Goal: Task Accomplishment & Management: Complete application form

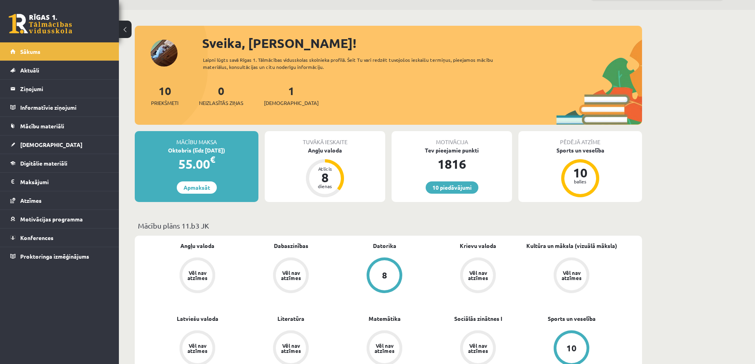
scroll to position [79, 0]
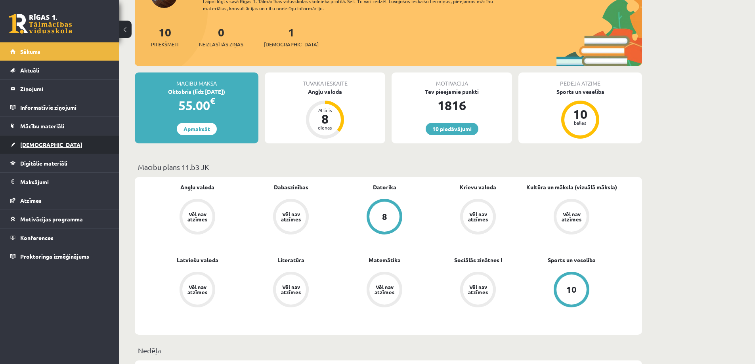
click at [36, 144] on span "[DEMOGRAPHIC_DATA]" at bounding box center [51, 144] width 62 height 7
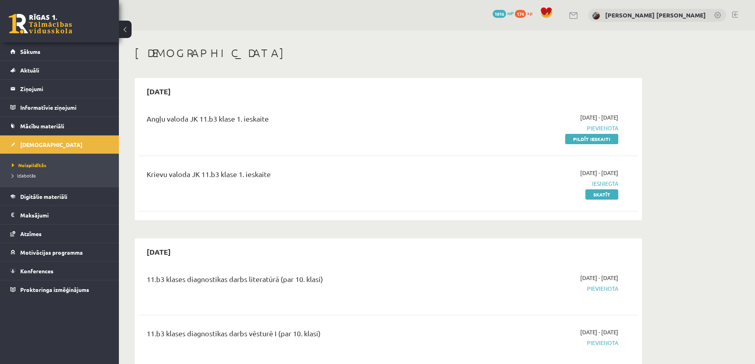
click at [18, 25] on link at bounding box center [40, 24] width 63 height 20
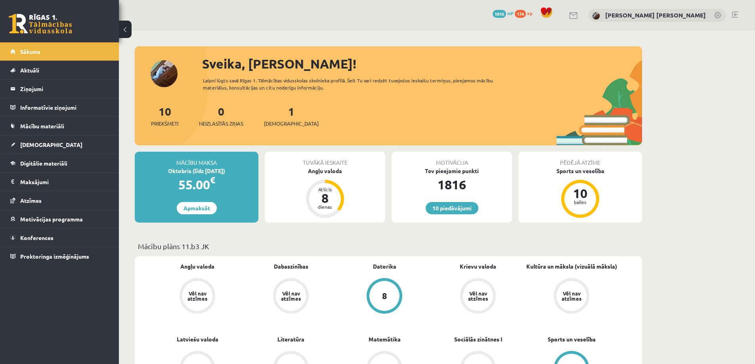
click at [31, 21] on link at bounding box center [40, 24] width 63 height 20
click at [29, 146] on span "[DEMOGRAPHIC_DATA]" at bounding box center [51, 144] width 62 height 7
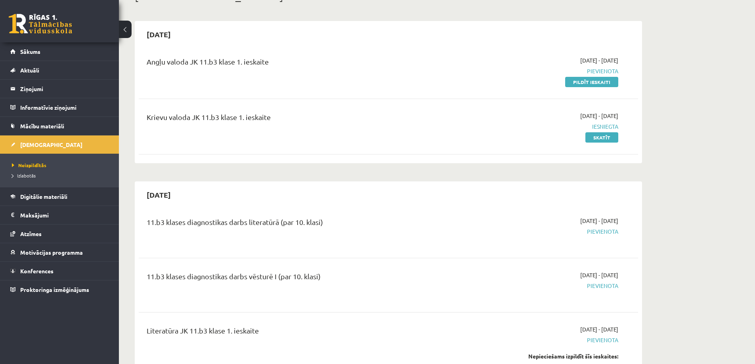
scroll to position [40, 0]
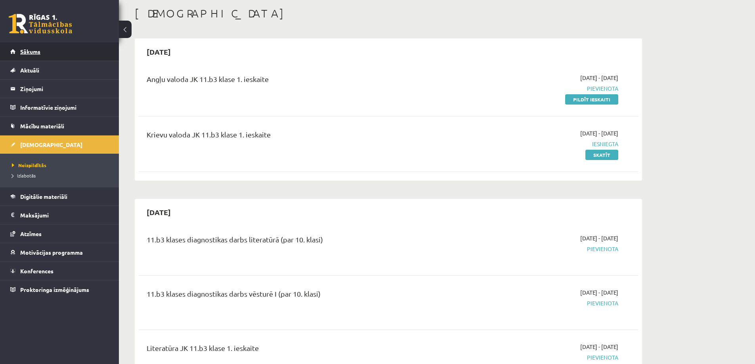
click at [29, 53] on span "Sākums" at bounding box center [30, 51] width 20 height 7
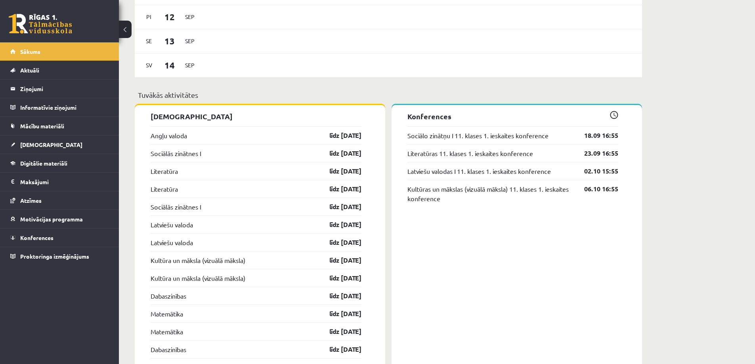
scroll to position [555, 0]
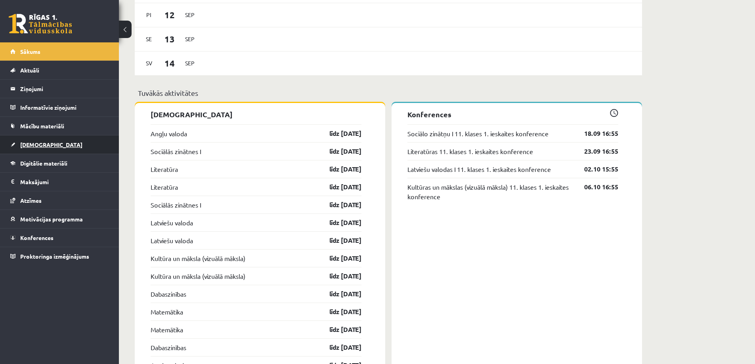
click at [31, 141] on link "[DEMOGRAPHIC_DATA]" at bounding box center [59, 145] width 99 height 18
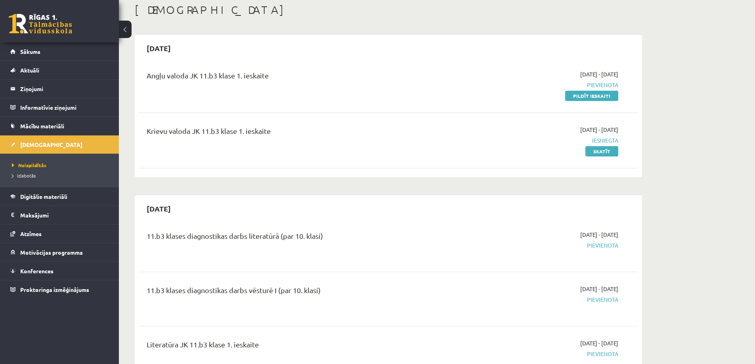
scroll to position [40, 0]
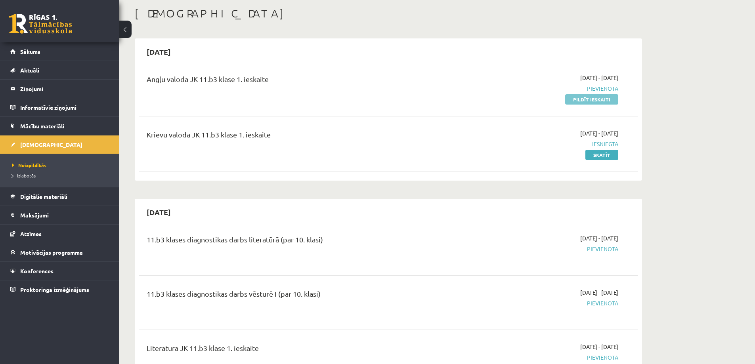
click at [591, 99] on link "Pildīt ieskaiti" at bounding box center [591, 99] width 53 height 10
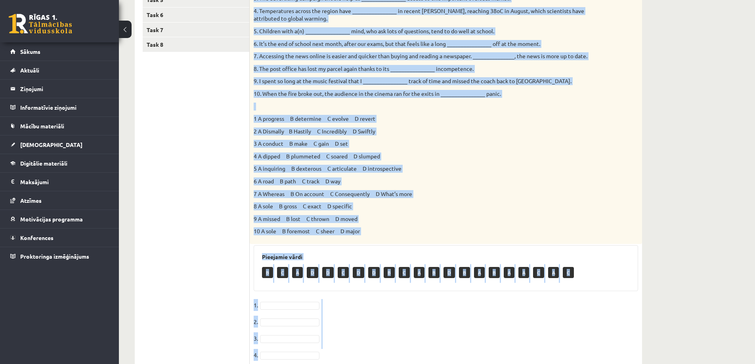
scroll to position [339, 0]
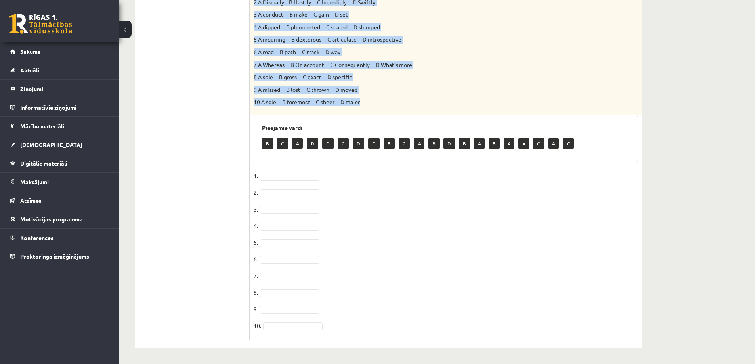
drag, startPoint x: 255, startPoint y: 73, endPoint x: 471, endPoint y: 99, distance: 217.4
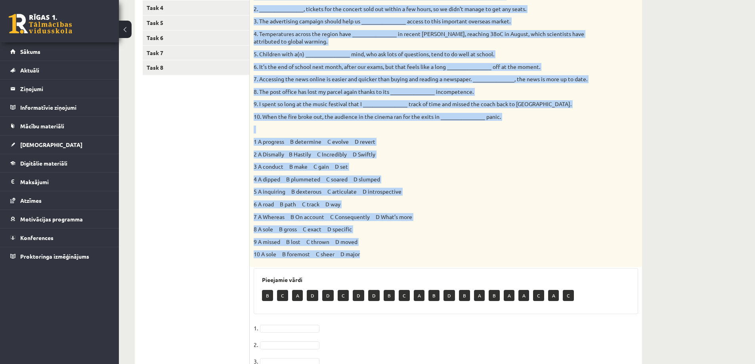
scroll to position [181, 0]
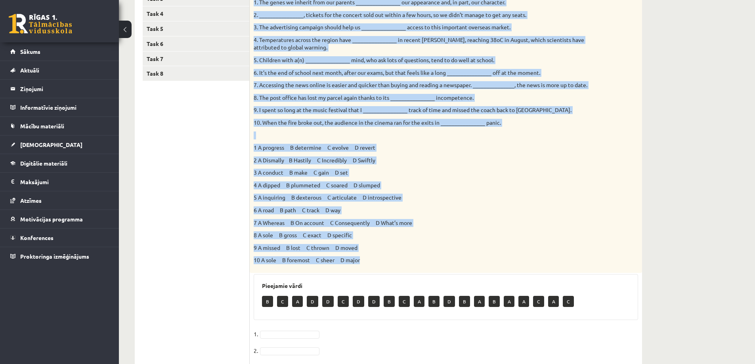
copy div "Loremi dol sitamet consect. 5. Adi elits do eiusmod temp inc utlabor __________…"
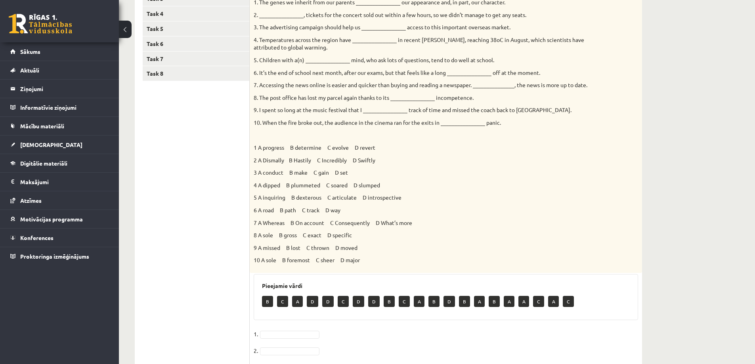
click at [196, 172] on ul "Task 1 Task 2 Task 3 Task 4 Task 5 Task 6 Task 7 Task 8" at bounding box center [196, 230] width 107 height 537
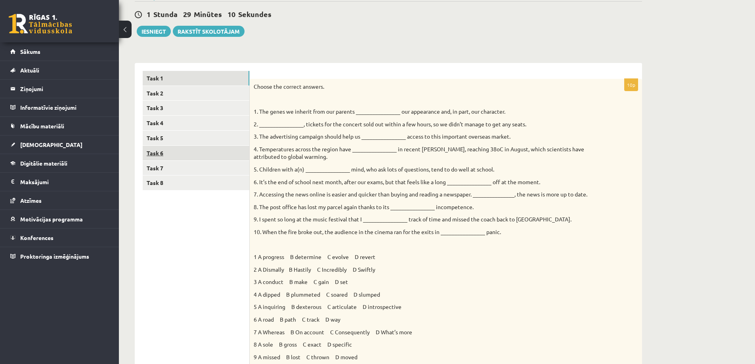
scroll to position [62, 0]
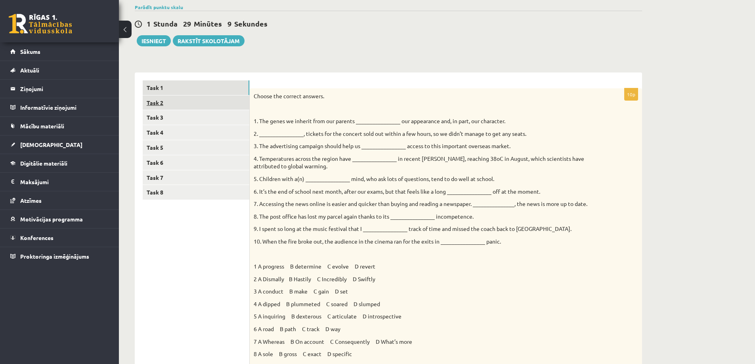
click at [183, 101] on link "Task 2" at bounding box center [196, 102] width 107 height 15
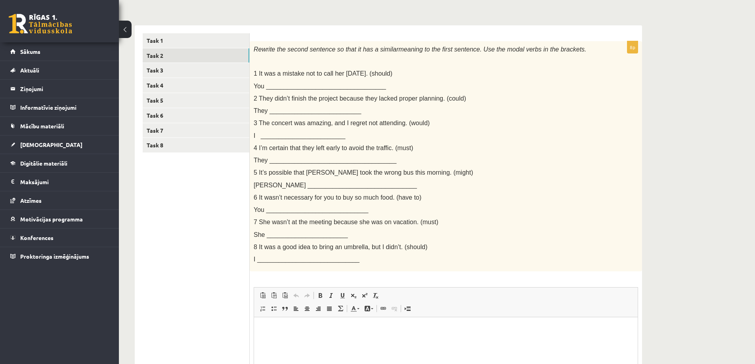
scroll to position [103, 0]
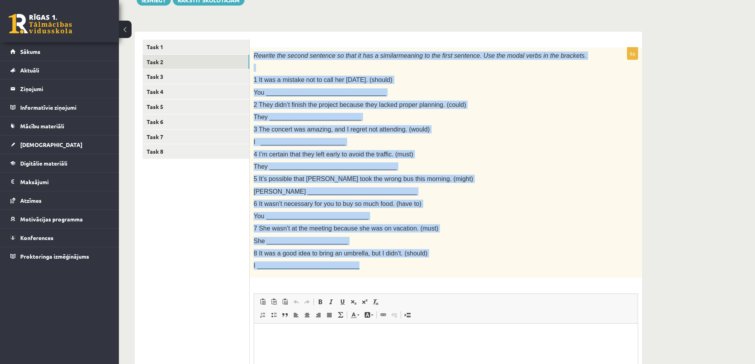
drag, startPoint x: 253, startPoint y: 54, endPoint x: 440, endPoint y: 267, distance: 283.0
click at [440, 267] on div "Rewrite the second sentence so that it has a similar meaning to the first sente…" at bounding box center [446, 163] width 392 height 231
copy div "Rewrite the second sentence so that it has a similar meaning to the first sente…"
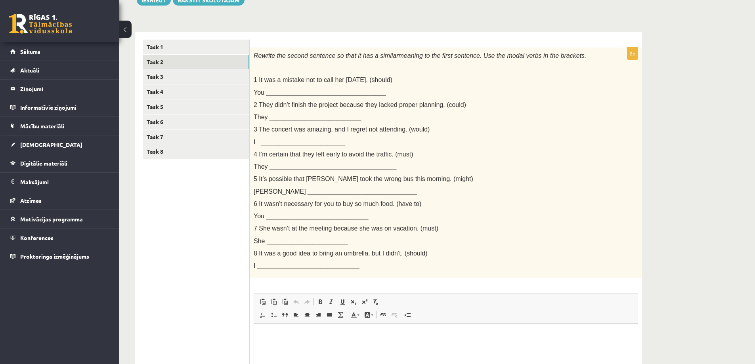
click at [171, 228] on ul "Task 1 Task 2 Task 3 Task 4 Task 5 Task 6 Task 7 Task 8" at bounding box center [196, 249] width 107 height 419
click at [175, 46] on link "Task 1" at bounding box center [196, 47] width 107 height 15
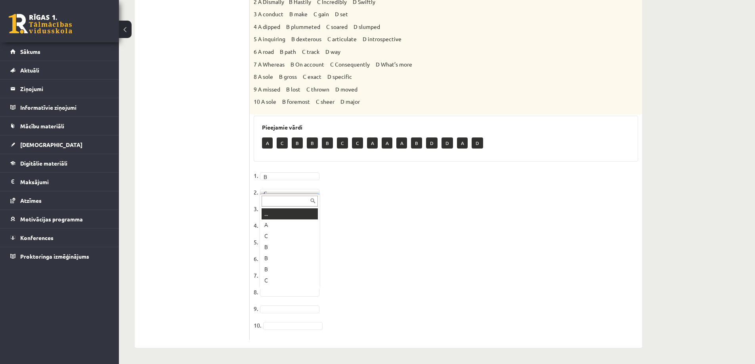
scroll to position [10, 0]
drag, startPoint x: 274, startPoint y: 312, endPoint x: 279, endPoint y: 305, distance: 8.9
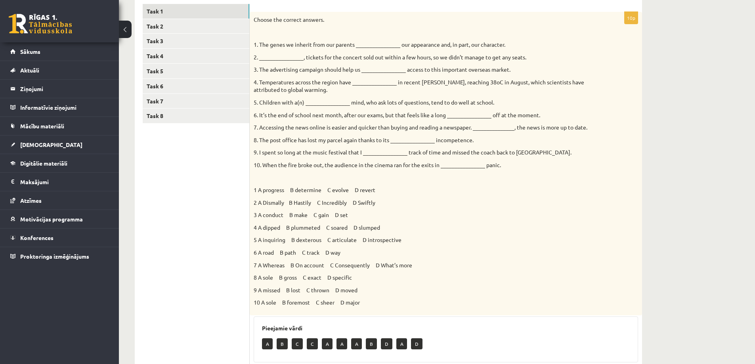
scroll to position [141, 0]
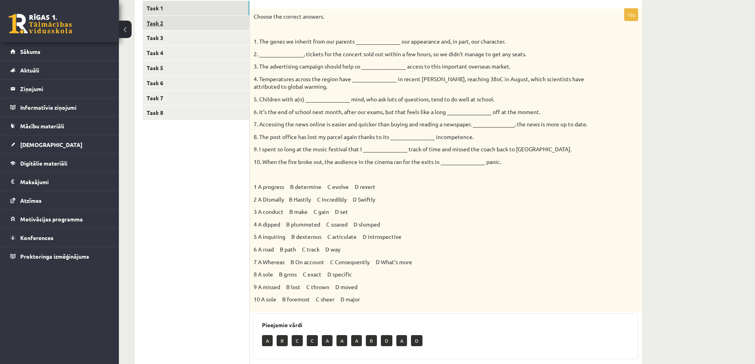
click at [206, 20] on link "Task 2" at bounding box center [196, 23] width 107 height 15
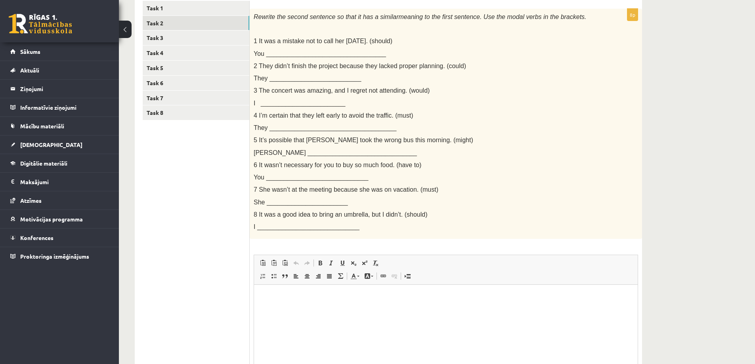
click at [266, 300] on p "Bagātinātā teksta redaktors, wiswyg-editor-user-answer-47024854247400" at bounding box center [446, 297] width 368 height 8
click at [262, 279] on span at bounding box center [263, 276] width 6 height 6
click at [296, 301] on li "Bagātinātā teksta redaktors, wiswyg-editor-user-answer-47024854247400" at bounding box center [446, 297] width 336 height 8
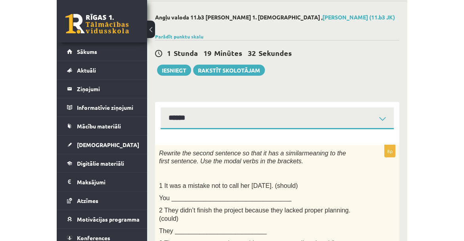
scroll to position [16, 0]
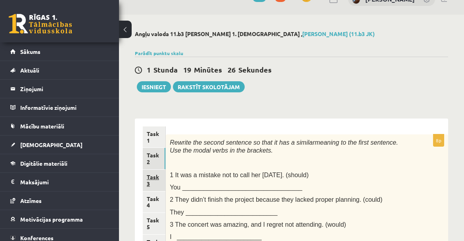
click at [155, 179] on link "Task 3" at bounding box center [154, 180] width 23 height 21
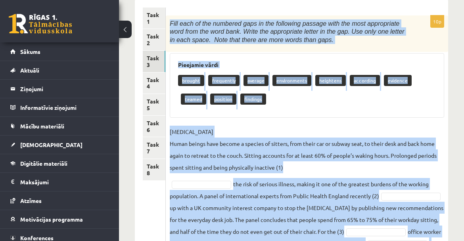
scroll to position [267, 0]
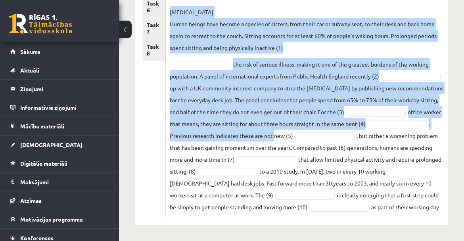
drag, startPoint x: 170, startPoint y: 23, endPoint x: 389, endPoint y: 248, distance: 314.1
copy div "Fill each of the numbered gaps in the following passage with the most appropria…"
click at [328, 33] on p "SEDENTARY LIFESTYLE Human beings have become a species of sitters, from their c…" at bounding box center [307, 30] width 274 height 48
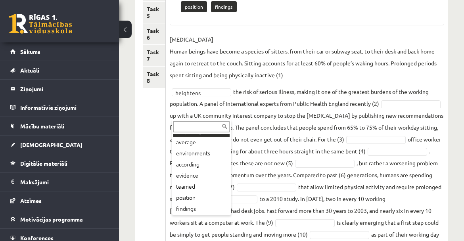
scroll to position [32, 0]
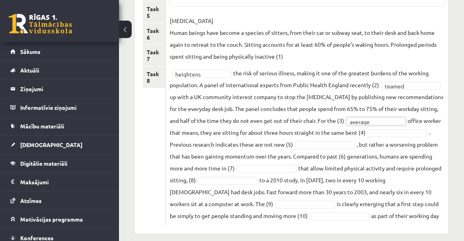
click at [231, 141] on fieldset "SEDENTARY LIFESTYLE Human beings have become a species of sitters, from their c…" at bounding box center [307, 118] width 274 height 207
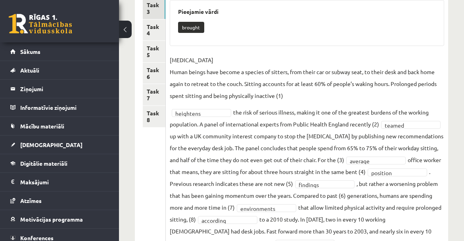
scroll to position [169, 0]
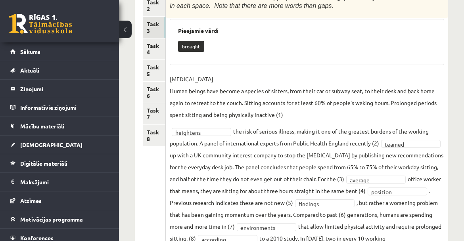
click at [166, 44] on div "10p Fill each of the numbered gaps in the following passage with the most appro…" at bounding box center [307, 132] width 282 height 302
click at [160, 48] on link "Task 4" at bounding box center [154, 48] width 23 height 21
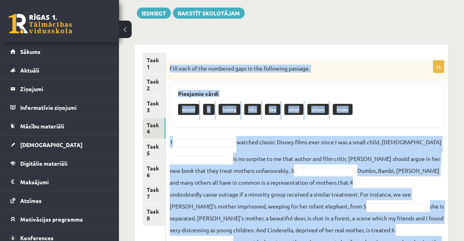
scroll to position [172, 0]
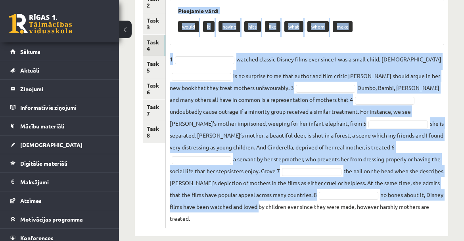
drag, startPoint x: 192, startPoint y: 69, endPoint x: 428, endPoint y: 235, distance: 288.6
copy div "Fill each of the numbered gaps in the following passage. Pieejamie vārdi would …"
click at [153, 65] on link "Task 5" at bounding box center [154, 66] width 23 height 21
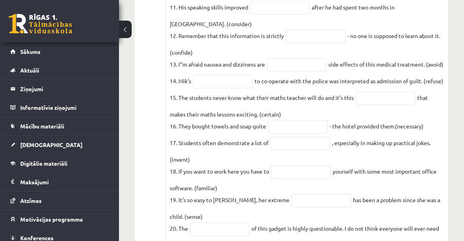
scroll to position [445, 0]
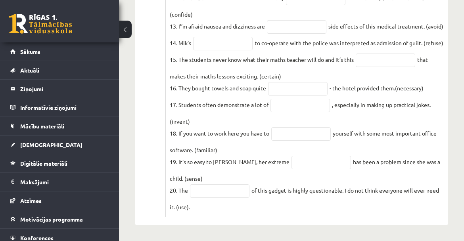
drag, startPoint x: 168, startPoint y: 49, endPoint x: 437, endPoint y: 223, distance: 320.4
copy fieldset "1. Three people have been questioned with the of a four-year-old girl. (appear)…"
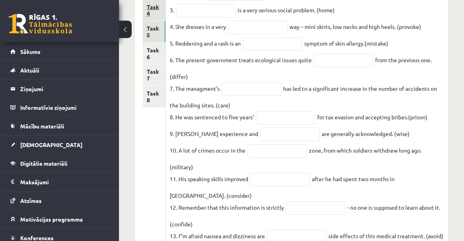
click at [156, 12] on link "Task 4" at bounding box center [154, 10] width 23 height 21
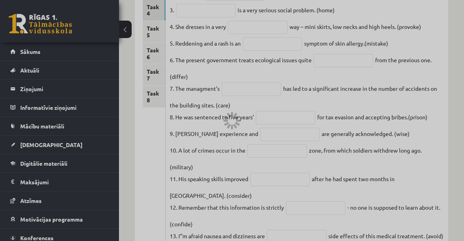
scroll to position [172, 0]
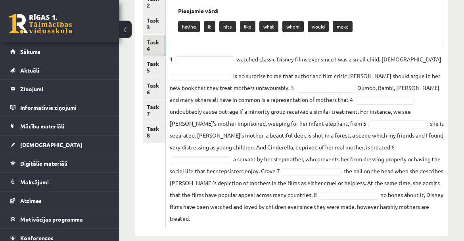
click at [217, 65] on fieldset "1 watched classic Disney films ever since I was a small child, 2 is no surprise…" at bounding box center [307, 138] width 274 height 171
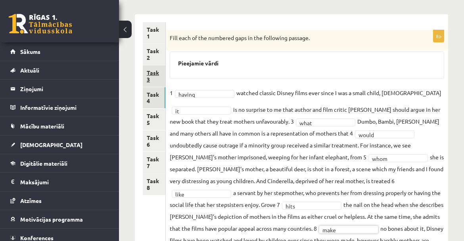
scroll to position [114, 0]
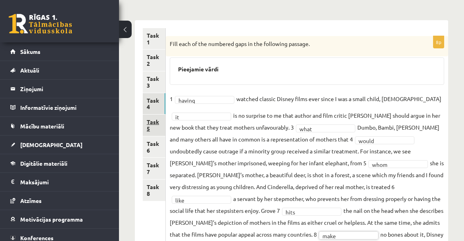
click at [156, 125] on link "Task 5" at bounding box center [154, 125] width 23 height 21
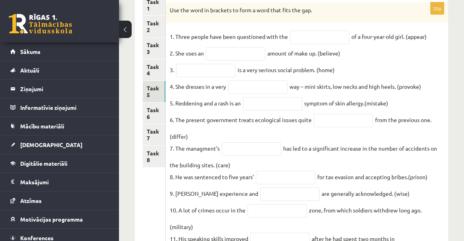
scroll to position [154, 0]
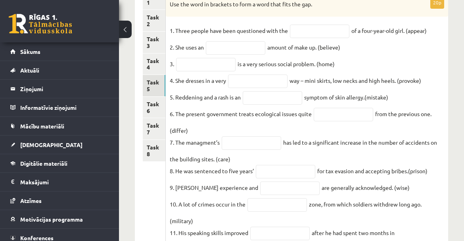
drag, startPoint x: 310, startPoint y: 21, endPoint x: 308, endPoint y: 25, distance: 4.6
click at [309, 23] on div "20p Use the word in brackets to form a word that fits the gap. 1. Three people …" at bounding box center [307, 238] width 282 height 484
click at [303, 32] on input "text" at bounding box center [319, 31] width 59 height 13
type input "**********"
click at [242, 48] on input "text" at bounding box center [235, 47] width 59 height 13
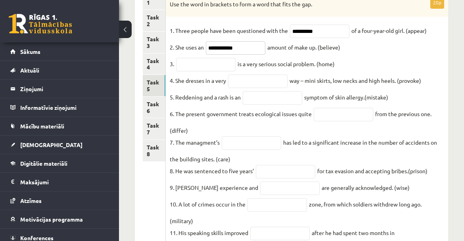
type input "**********"
click at [209, 68] on input "text" at bounding box center [205, 64] width 59 height 13
type input "**********"
click at [238, 85] on input "text" at bounding box center [257, 80] width 59 height 13
click at [230, 88] on input "text" at bounding box center [257, 80] width 59 height 13
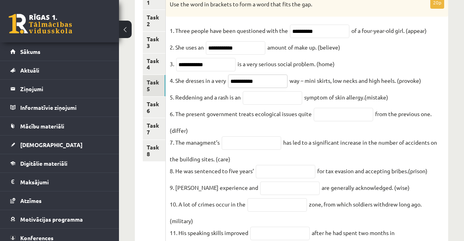
type input "**********"
click at [272, 105] on input "text" at bounding box center [271, 97] width 59 height 13
type input "***"
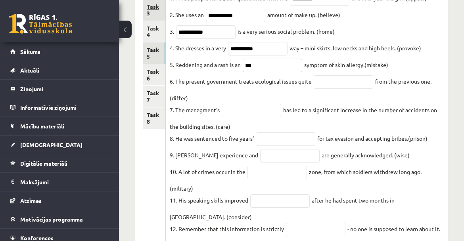
scroll to position [198, 0]
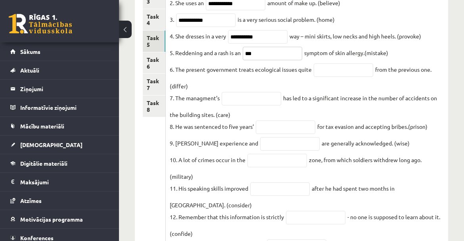
drag, startPoint x: 259, startPoint y: 59, endPoint x: 223, endPoint y: 65, distance: 36.9
click at [225, 65] on fieldset "**********" at bounding box center [307, 206] width 274 height 452
type input "*"
click at [359, 77] on input "text" at bounding box center [342, 69] width 59 height 13
type input "**********"
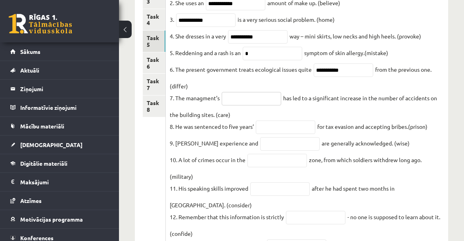
click at [241, 101] on input "text" at bounding box center [250, 98] width 59 height 13
type input "**********"
click at [265, 127] on input "text" at bounding box center [285, 126] width 59 height 13
type input "*"
click at [273, 148] on input "text" at bounding box center [289, 143] width 59 height 13
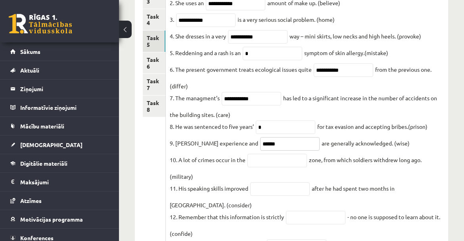
type input "******"
click at [256, 167] on input "text" at bounding box center [276, 160] width 59 height 13
type input "*"
click at [260, 193] on input "text" at bounding box center [279, 188] width 59 height 13
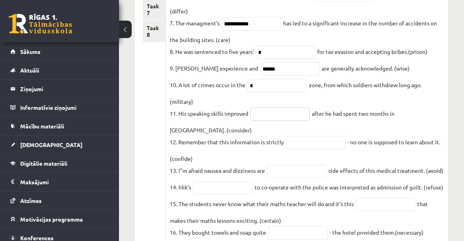
scroll to position [277, 0]
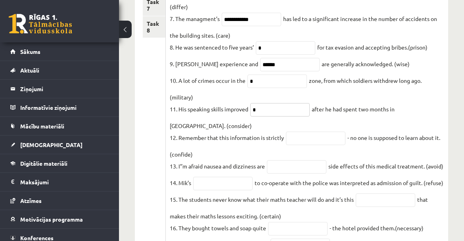
type input "*"
click at [305, 136] on input "text" at bounding box center [315, 138] width 59 height 13
type input "**********"
click at [304, 164] on input "text" at bounding box center [296, 166] width 59 height 13
type input "**********"
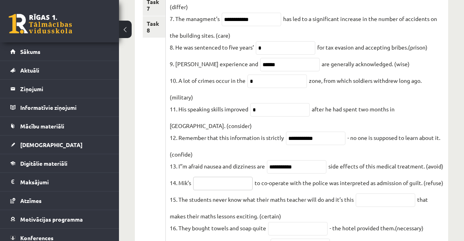
click at [204, 190] on input "text" at bounding box center [222, 183] width 59 height 13
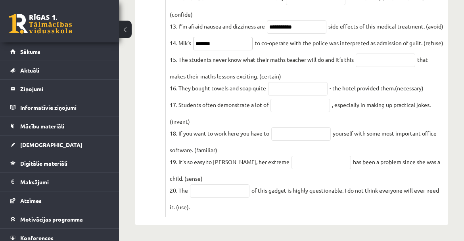
scroll to position [436, 0]
type input "*******"
click at [297, 95] on input "text" at bounding box center [297, 88] width 59 height 13
type input "**********"
click at [297, 105] on input "text" at bounding box center [299, 105] width 59 height 13
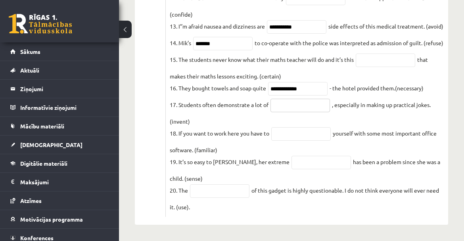
click at [292, 111] on input "text" at bounding box center [299, 105] width 59 height 13
type input "*"
click at [288, 141] on input "text" at bounding box center [300, 133] width 59 height 13
type input "**********"
click at [274, 168] on p "19. It’s so easy to hurt Miriam, her extreme" at bounding box center [230, 162] width 120 height 12
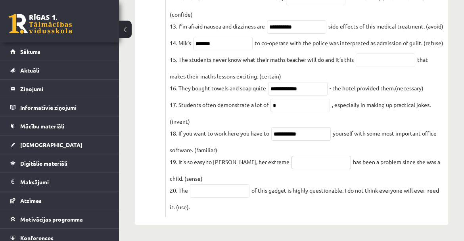
click at [302, 169] on input "text" at bounding box center [320, 162] width 59 height 13
type input "**********"
click at [220, 198] on input "text" at bounding box center [219, 190] width 59 height 13
type input "**********"
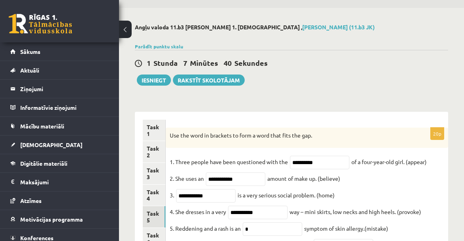
scroll to position [158, 0]
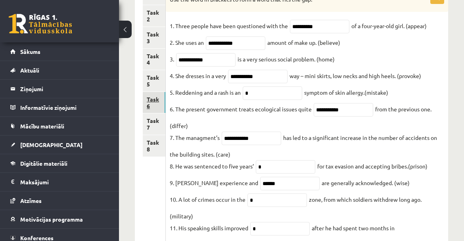
click at [151, 105] on link "Task 6" at bounding box center [154, 102] width 23 height 21
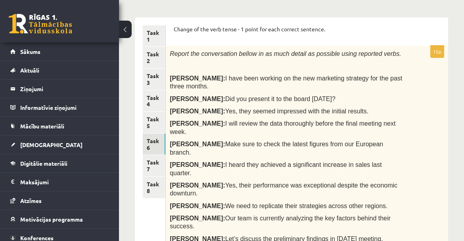
scroll to position [119, 0]
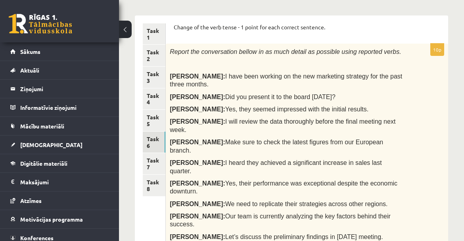
drag, startPoint x: 172, startPoint y: 22, endPoint x: 386, endPoint y: 187, distance: 270.4
click at [386, 187] on div "Change of the verb tense - 1 point for each correct sentence. 10p Report the co…" at bounding box center [307, 226] width 282 height 422
copy form "Change of the verb tense - 1 point for each correct sentence. 10p Report the co…"
click at [148, 160] on link "Task 7" at bounding box center [154, 163] width 23 height 21
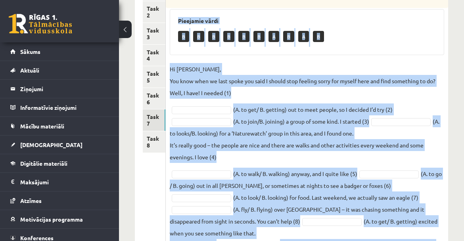
scroll to position [229, 0]
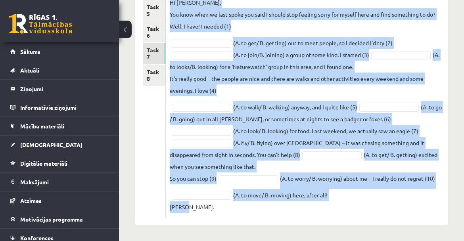
drag, startPoint x: 170, startPoint y: 46, endPoint x: 426, endPoint y: 218, distance: 308.3
click at [428, 220] on div "10p Choose the correct form of the verb (use an – ing form or an infinitive ). …" at bounding box center [307, 64] width 282 height 319
copy div "Choose the correct form of the verb (use an – ing form or an infinitive ). Piee…"
click at [149, 77] on link "Task 8" at bounding box center [154, 75] width 23 height 21
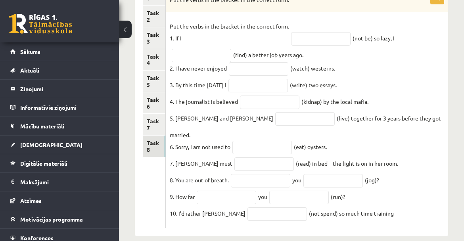
scroll to position [165, 0]
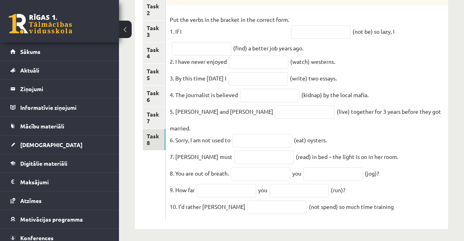
drag, startPoint x: 170, startPoint y: 71, endPoint x: 436, endPoint y: 246, distance: 318.7
copy div "Put the verbs in the bracket in the correct form. Put the verbs in the bracket …"
click at [160, 94] on link "Task 6" at bounding box center [154, 96] width 23 height 21
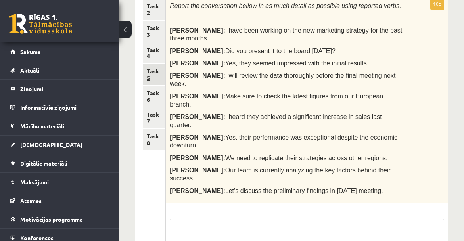
click at [151, 81] on link "Task 5" at bounding box center [154, 74] width 23 height 21
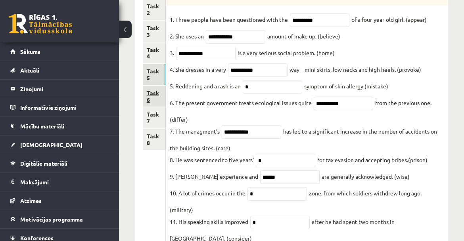
click at [157, 105] on link "Task 6" at bounding box center [154, 96] width 23 height 21
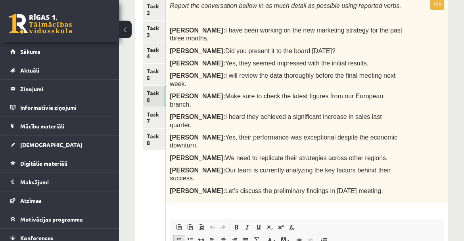
click at [179, 237] on span at bounding box center [179, 240] width 6 height 6
drag, startPoint x: 232, startPoint y: 261, endPoint x: 226, endPoint y: 262, distance: 6.0
drag, startPoint x: 252, startPoint y: 278, endPoint x: 180, endPoint y: 261, distance: 73.7
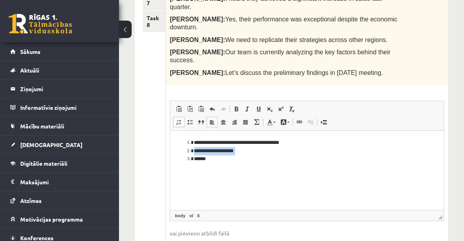
drag, startPoint x: 291, startPoint y: 141, endPoint x: 205, endPoint y: 180, distance: 95.0
click at [199, 171] on html "**********" at bounding box center [306, 150] width 273 height 40
drag, startPoint x: 232, startPoint y: 162, endPoint x: 358, endPoint y: 202, distance: 132.7
click at [188, 130] on html "**********" at bounding box center [306, 150] width 273 height 40
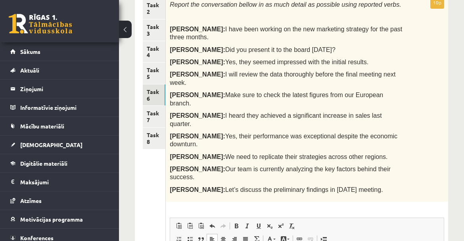
scroll to position [164, 0]
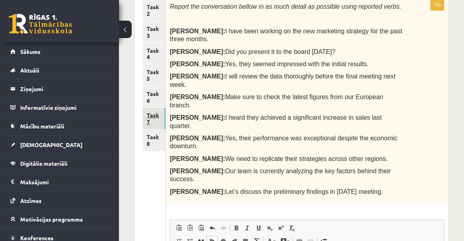
click at [155, 112] on link "Task 7" at bounding box center [154, 118] width 23 height 21
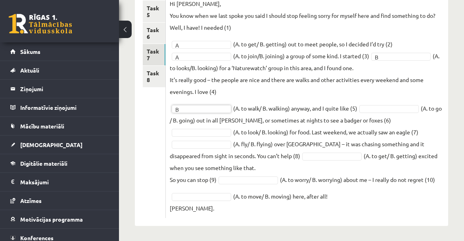
scroll to position [229, 0]
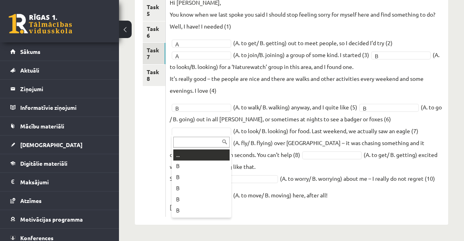
drag, startPoint x: 196, startPoint y: 129, endPoint x: 208, endPoint y: 134, distance: 12.8
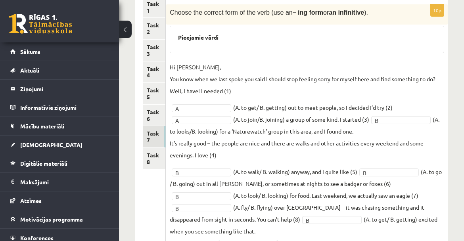
scroll to position [132, 0]
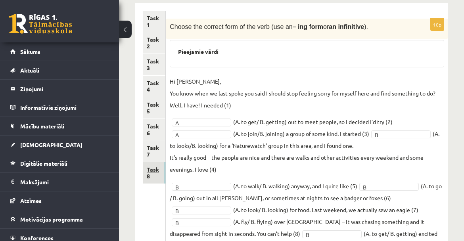
click at [152, 173] on link "Task 8" at bounding box center [154, 172] width 23 height 21
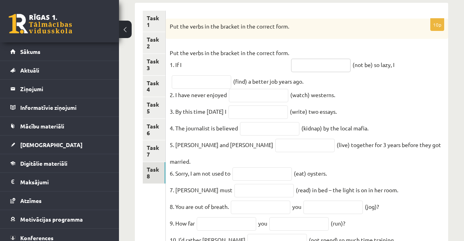
click at [307, 65] on input "text" at bounding box center [320, 65] width 59 height 13
type input "**********"
click at [195, 83] on input "text" at bounding box center [201, 81] width 59 height 13
type input "**********"
click at [252, 95] on input "text" at bounding box center [258, 95] width 59 height 13
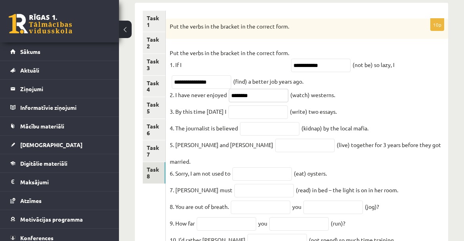
type input "********"
click at [259, 115] on input "text" at bounding box center [257, 111] width 59 height 13
type input "**********"
click at [274, 131] on input "text" at bounding box center [269, 128] width 59 height 13
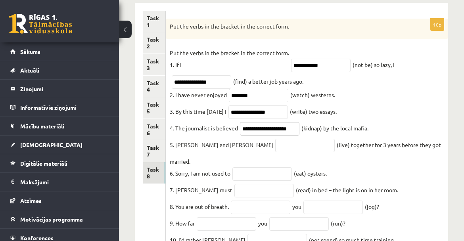
type input "**********"
click at [275, 149] on input "text" at bounding box center [304, 145] width 59 height 13
type input "*********"
click at [244, 167] on input "text" at bounding box center [261, 173] width 59 height 13
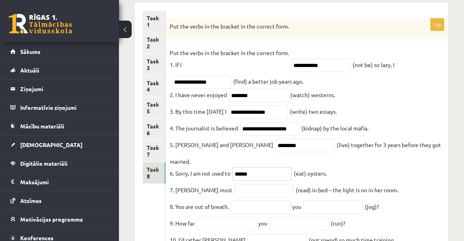
type input "******"
click at [234, 184] on input "text" at bounding box center [263, 190] width 59 height 13
type input "**********"
click at [265, 200] on input "text" at bounding box center [260, 206] width 59 height 13
type input "****"
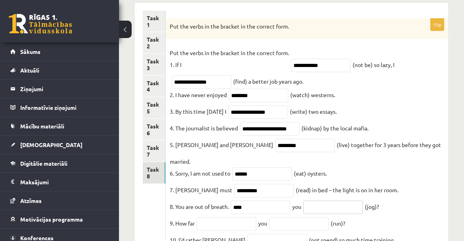
click at [334, 200] on input "text" at bounding box center [332, 206] width 59 height 13
click at [221, 218] on input "text" at bounding box center [226, 223] width 59 height 13
drag, startPoint x: 326, startPoint y: 200, endPoint x: 297, endPoint y: 201, distance: 29.4
click at [297, 201] on fieldset "**********" at bounding box center [307, 149] width 274 height 204
type input "**********"
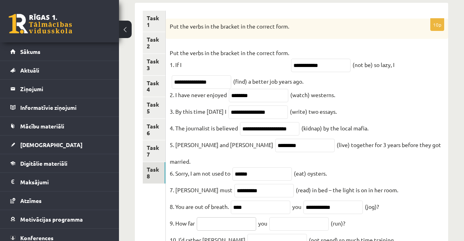
click at [229, 221] on input "text" at bounding box center [226, 223] width 59 height 13
type input "****"
click at [310, 217] on input "text" at bounding box center [298, 223] width 59 height 13
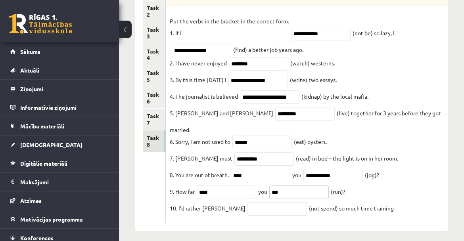
scroll to position [165, 0]
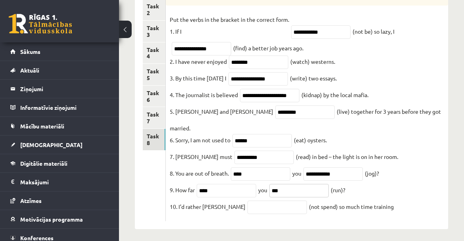
type input "***"
click at [247, 203] on input "text" at bounding box center [276, 206] width 59 height 13
click at [251, 200] on input "text" at bounding box center [276, 206] width 59 height 13
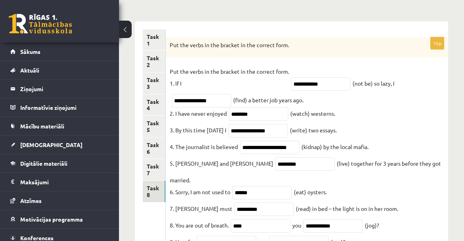
scroll to position [125, 0]
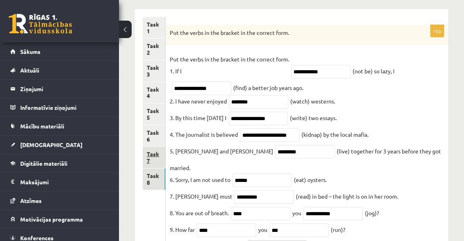
type input "**********"
click at [156, 153] on link "Task 7" at bounding box center [154, 157] width 23 height 21
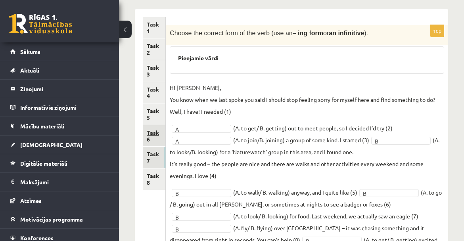
click at [149, 139] on link "Task 6" at bounding box center [154, 135] width 23 height 21
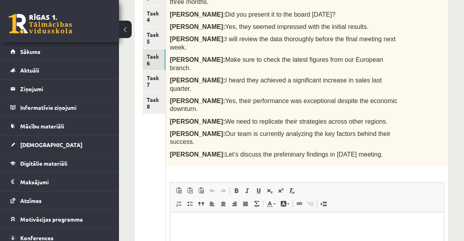
scroll to position [204, 0]
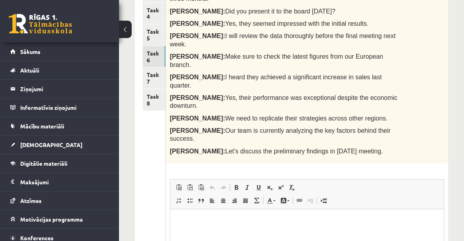
click at [214, 218] on p "Bagātinātā teksta redaktors, wiswyg-editor-user-answer-47024913977220" at bounding box center [307, 221] width 258 height 8
drag, startPoint x: 178, startPoint y: 214, endPoint x: 418, endPoint y: 230, distance: 241.5
click at [418, 230] on html "**********" at bounding box center [306, 227] width 273 height 37
click at [181, 197] on span at bounding box center [179, 200] width 6 height 6
click at [372, 220] on li "**********" at bounding box center [307, 221] width 226 height 8
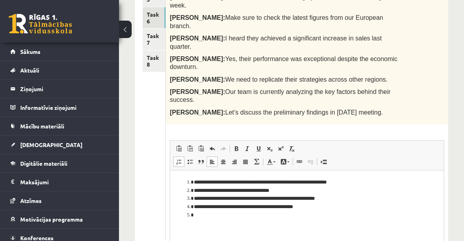
scroll to position [244, 0]
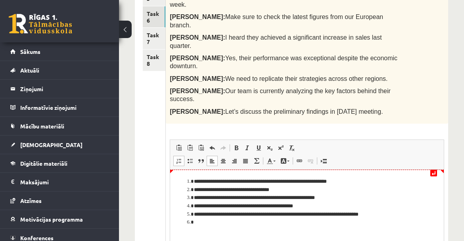
click at [297, 187] on li "**********" at bounding box center [307, 189] width 226 height 8
click at [229, 224] on li "Bagātinātā teksta redaktors, wiswyg-editor-user-answer-47024913977220" at bounding box center [307, 222] width 226 height 8
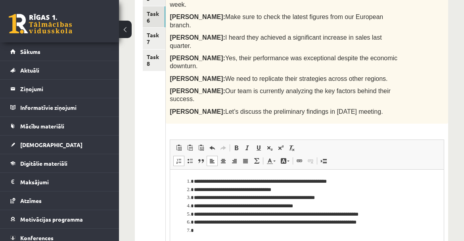
click at [387, 220] on li "**********" at bounding box center [304, 222] width 220 height 8
click at [208, 230] on li "Bagātinātā teksta redaktors, wiswyg-editor-user-answer-47024913977220" at bounding box center [307, 230] width 226 height 8
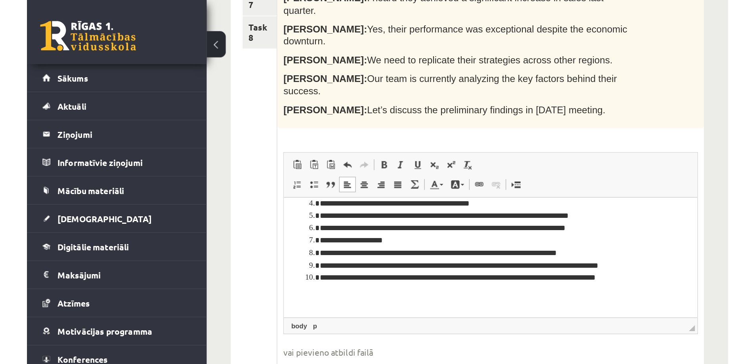
scroll to position [160, 0]
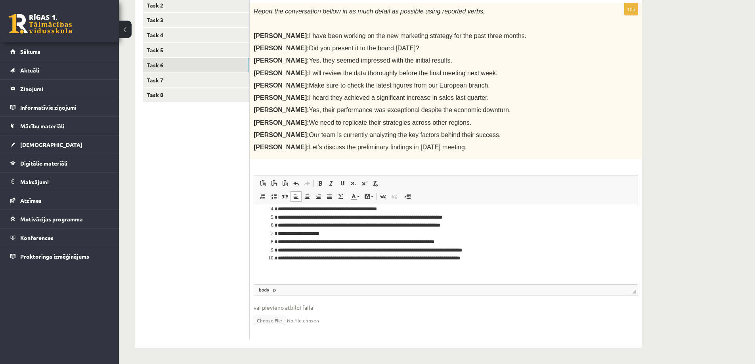
click at [349, 272] on p "Bagātinātā teksta redaktors, wiswyg-editor-user-answer-47024913977220" at bounding box center [443, 272] width 362 height 8
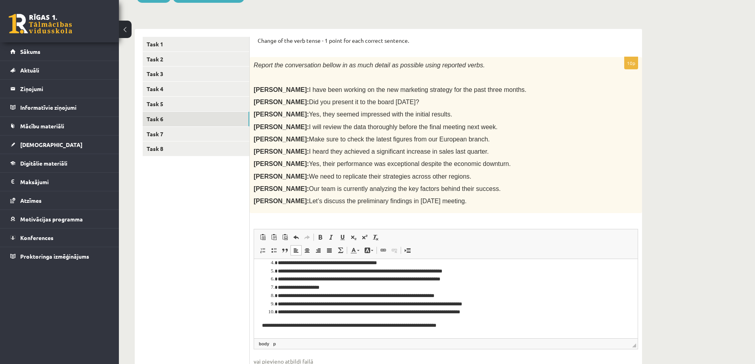
scroll to position [80, 0]
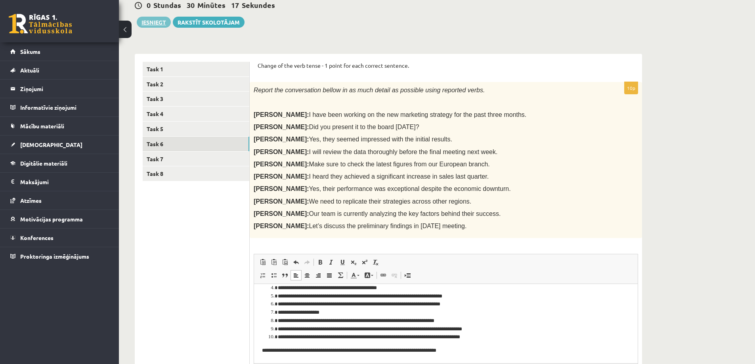
click at [151, 25] on button "Iesniegt" at bounding box center [154, 22] width 34 height 11
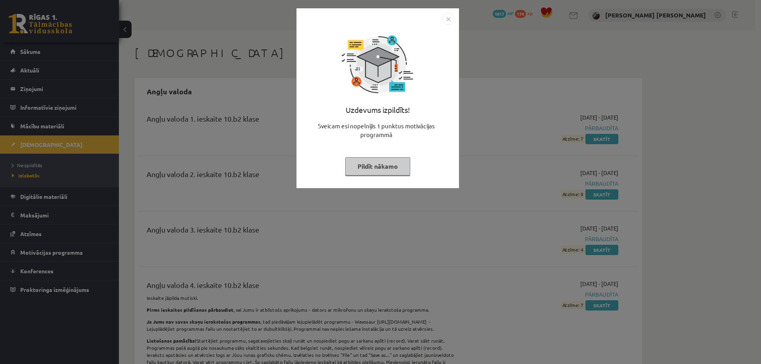
click at [391, 160] on button "Pildīt nākamo" at bounding box center [377, 166] width 65 height 18
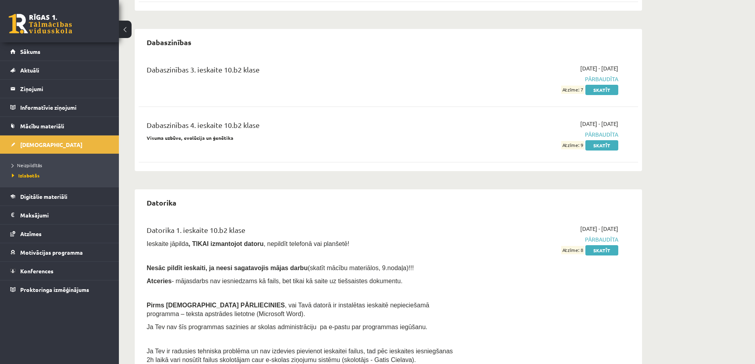
scroll to position [555, 0]
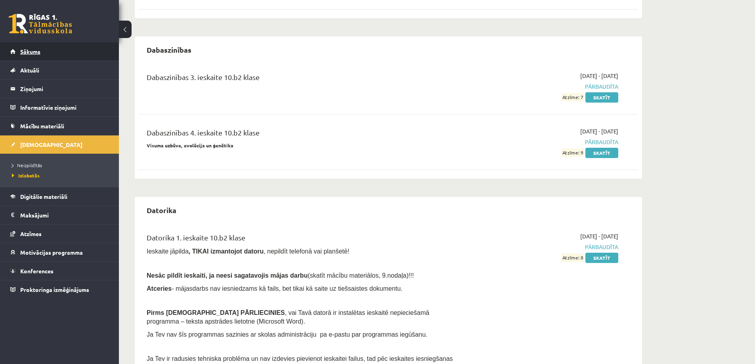
click at [43, 50] on link "Sākums" at bounding box center [59, 51] width 99 height 18
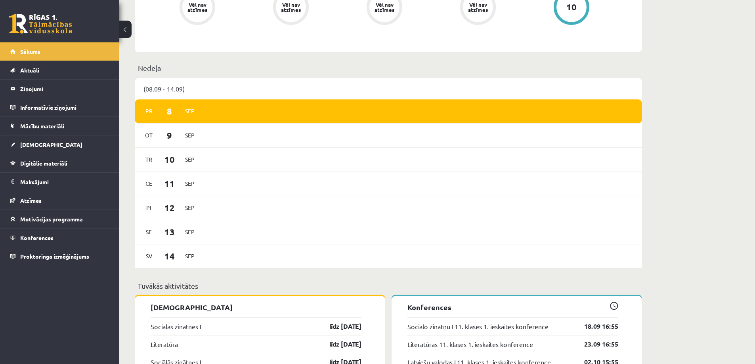
scroll to position [357, 0]
